Goal: Transaction & Acquisition: Purchase product/service

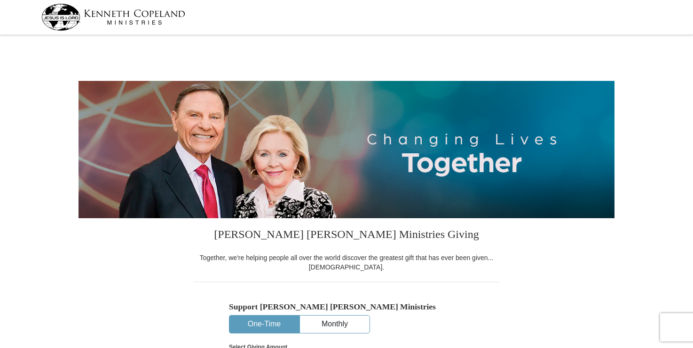
select select "AL"
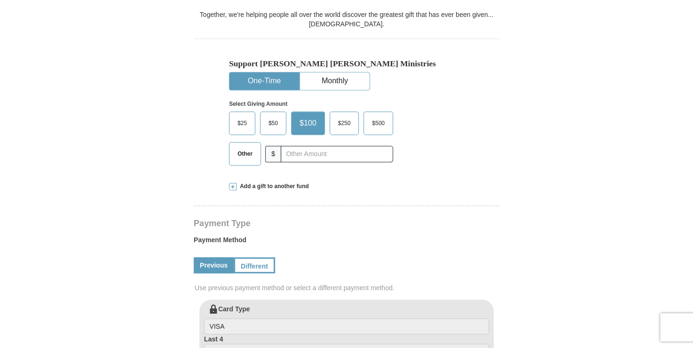
scroll to position [232, 0]
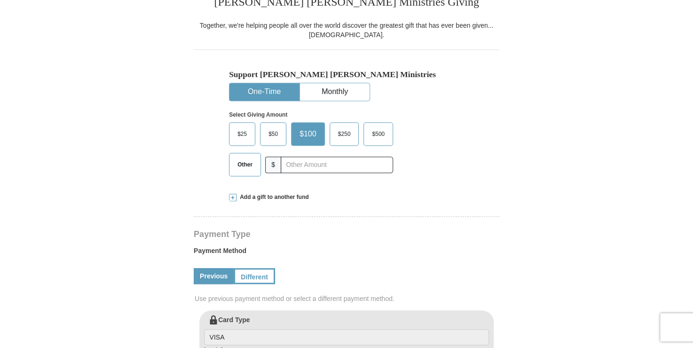
click at [241, 164] on span "Other" at bounding box center [245, 165] width 24 height 14
click at [0, 0] on input "Other" at bounding box center [0, 0] width 0 height 0
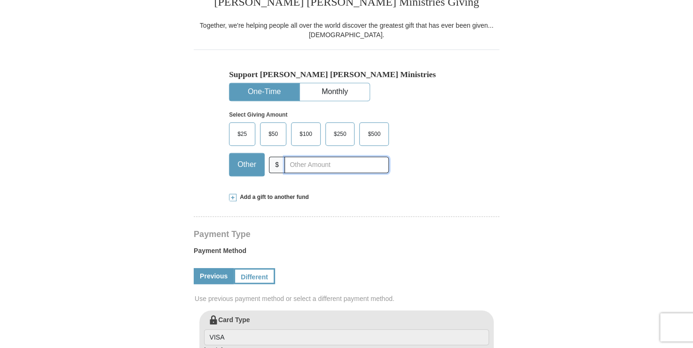
click at [294, 165] on input "text" at bounding box center [337, 165] width 104 height 16
type input "111.00"
click at [470, 164] on div "Support Kenneth Copeland Ministries One-Time Monthly Select Giving Amount Amoun…" at bounding box center [347, 116] width 306 height 134
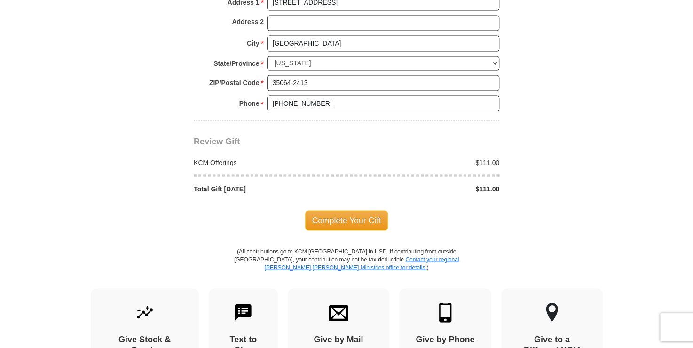
scroll to position [768, 0]
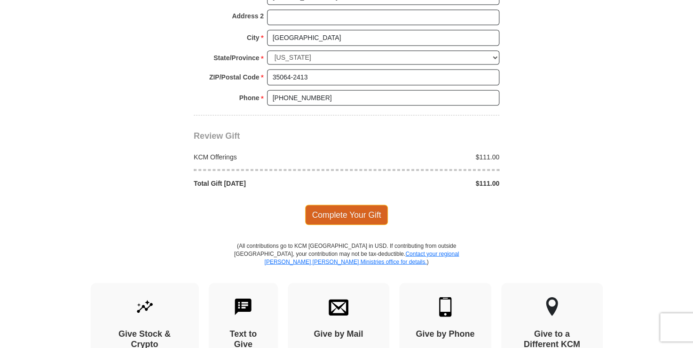
click at [343, 210] on span "Complete Your Gift" at bounding box center [346, 215] width 83 height 20
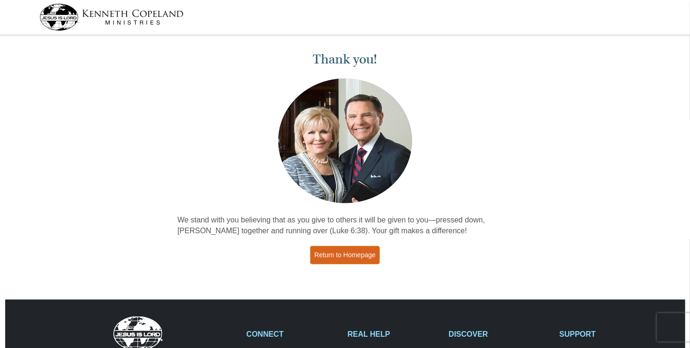
click at [342, 254] on link "Return to Homepage" at bounding box center [345, 255] width 70 height 18
